Goal: Information Seeking & Learning: Find specific fact

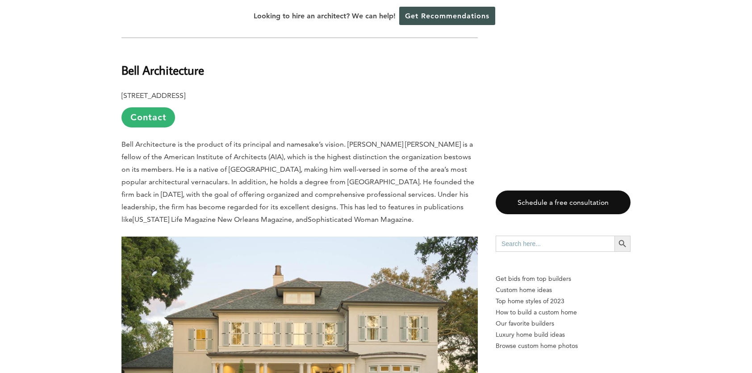
scroll to position [2143, 0]
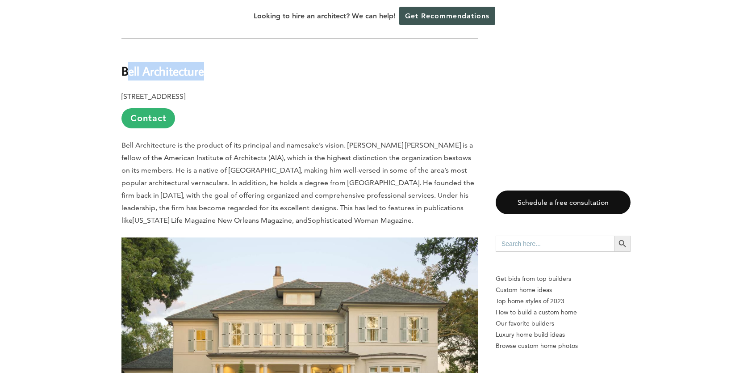
drag, startPoint x: 206, startPoint y: 60, endPoint x: 129, endPoint y: 60, distance: 77.7
click at [129, 60] on h2 "Bell Architecture" at bounding box center [300, 65] width 356 height 31
drag, startPoint x: 129, startPoint y: 60, endPoint x: 195, endPoint y: 63, distance: 66.2
click at [185, 65] on b "Bell Architecture" at bounding box center [163, 71] width 83 height 16
click at [206, 59] on h2 "Bell Architecture" at bounding box center [300, 65] width 356 height 31
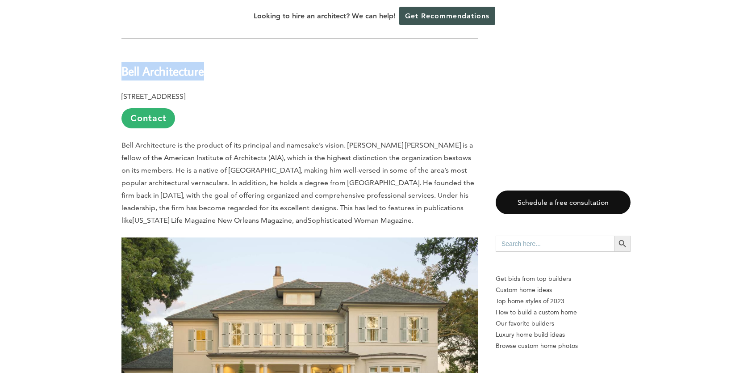
drag, startPoint x: 214, startPoint y: 60, endPoint x: 114, endPoint y: 61, distance: 100.5
drag, startPoint x: 114, startPoint y: 61, endPoint x: 164, endPoint y: 60, distance: 50.5
copy b "Bell Architecture"
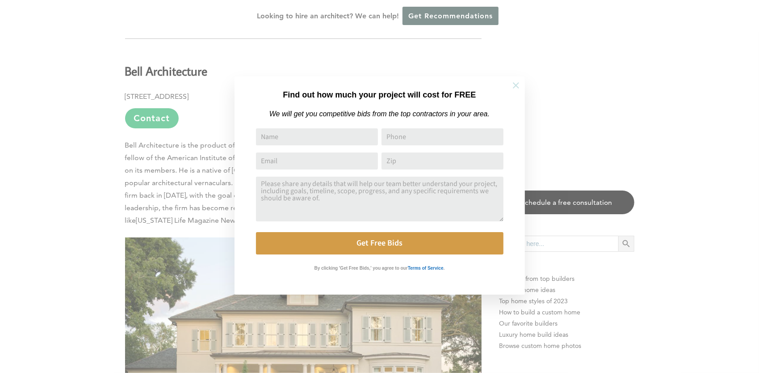
click at [518, 82] on icon at bounding box center [516, 85] width 6 height 6
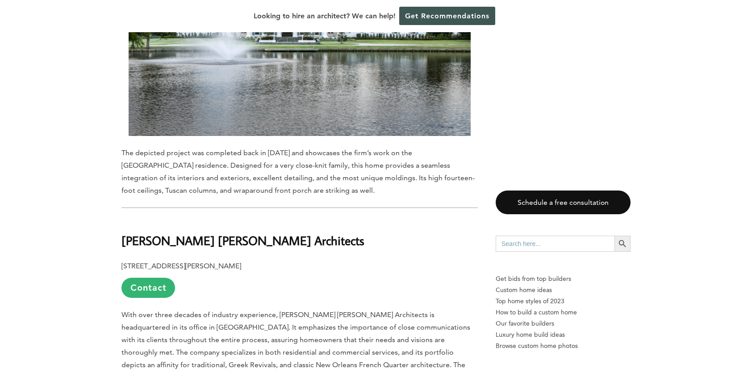
scroll to position [3926, 0]
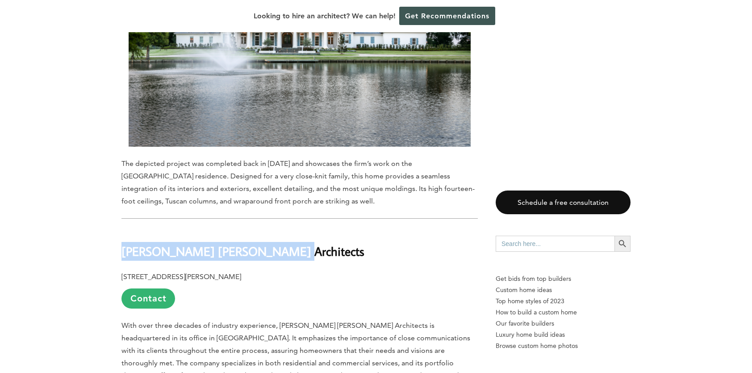
drag, startPoint x: 269, startPoint y: 231, endPoint x: 115, endPoint y: 227, distance: 154.6
drag, startPoint x: 115, startPoint y: 227, endPoint x: 173, endPoint y: 216, distance: 59.5
drag, startPoint x: 173, startPoint y: 216, endPoint x: 172, endPoint y: 228, distance: 11.8
copy b "[PERSON_NAME] [PERSON_NAME] Architects"
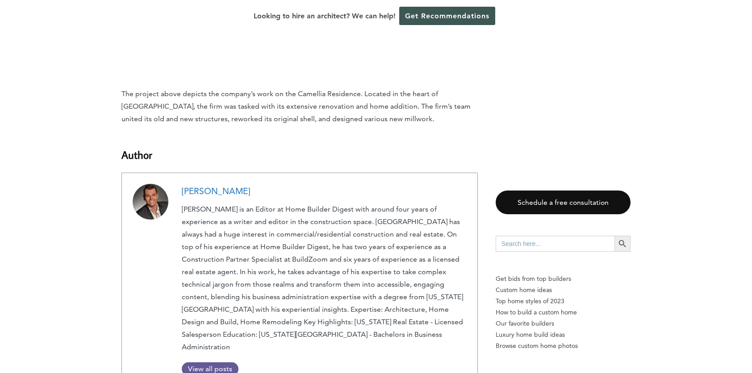
scroll to position [10766, 0]
